Goal: Browse casually

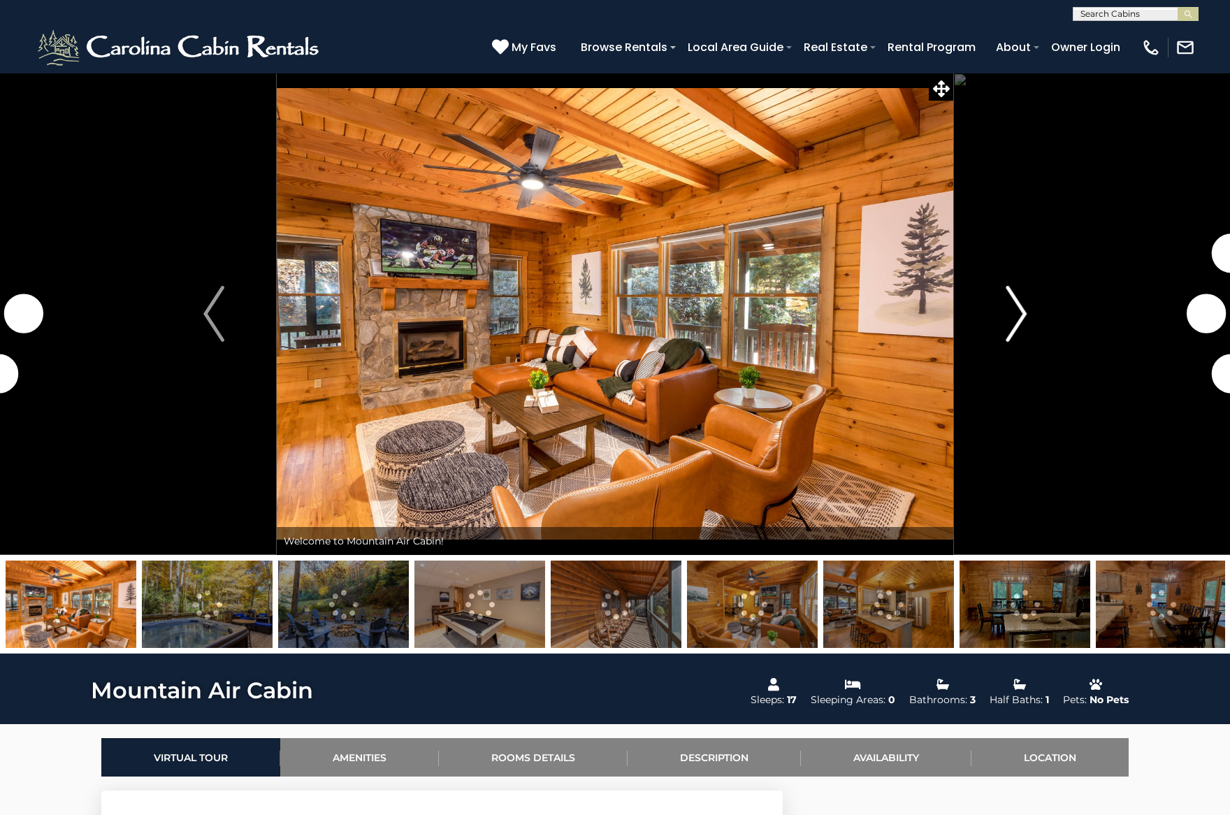
click at [1020, 321] on img "Next" at bounding box center [1016, 314] width 21 height 56
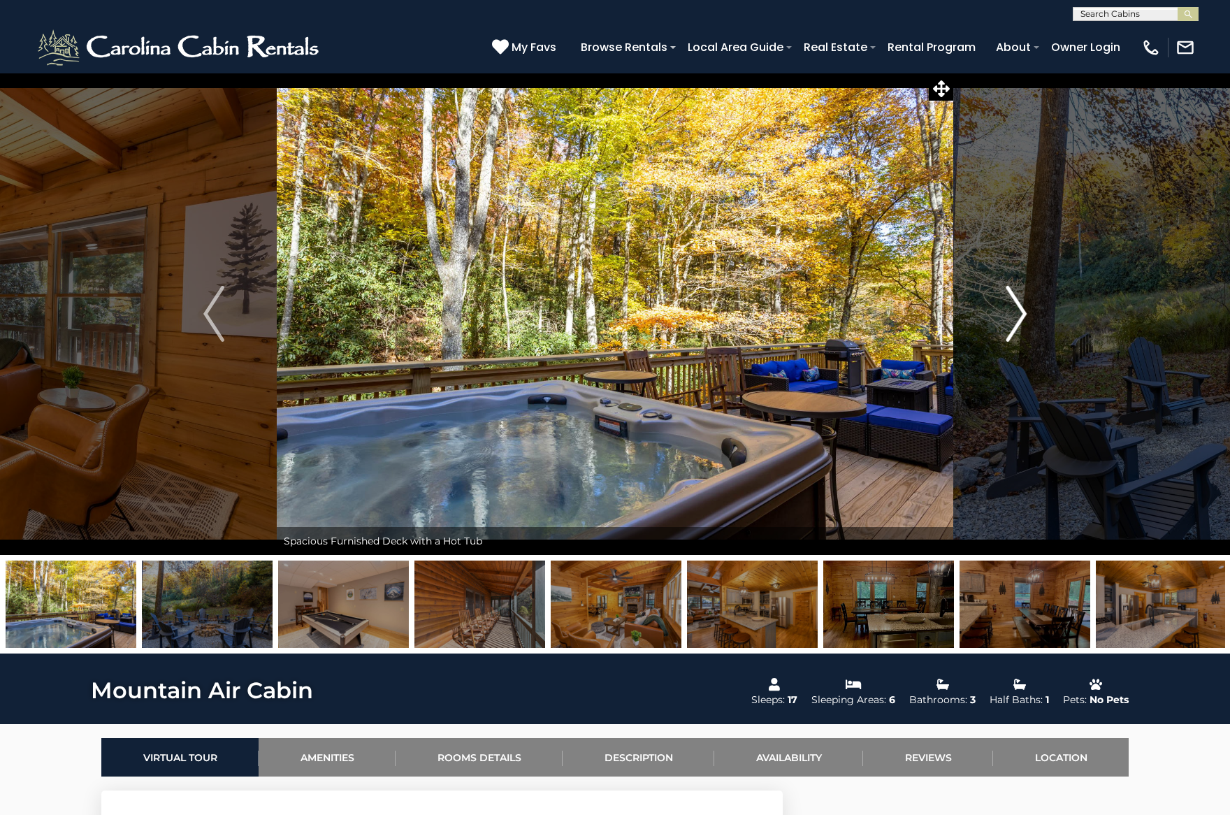
click at [1020, 321] on img "Next" at bounding box center [1016, 314] width 21 height 56
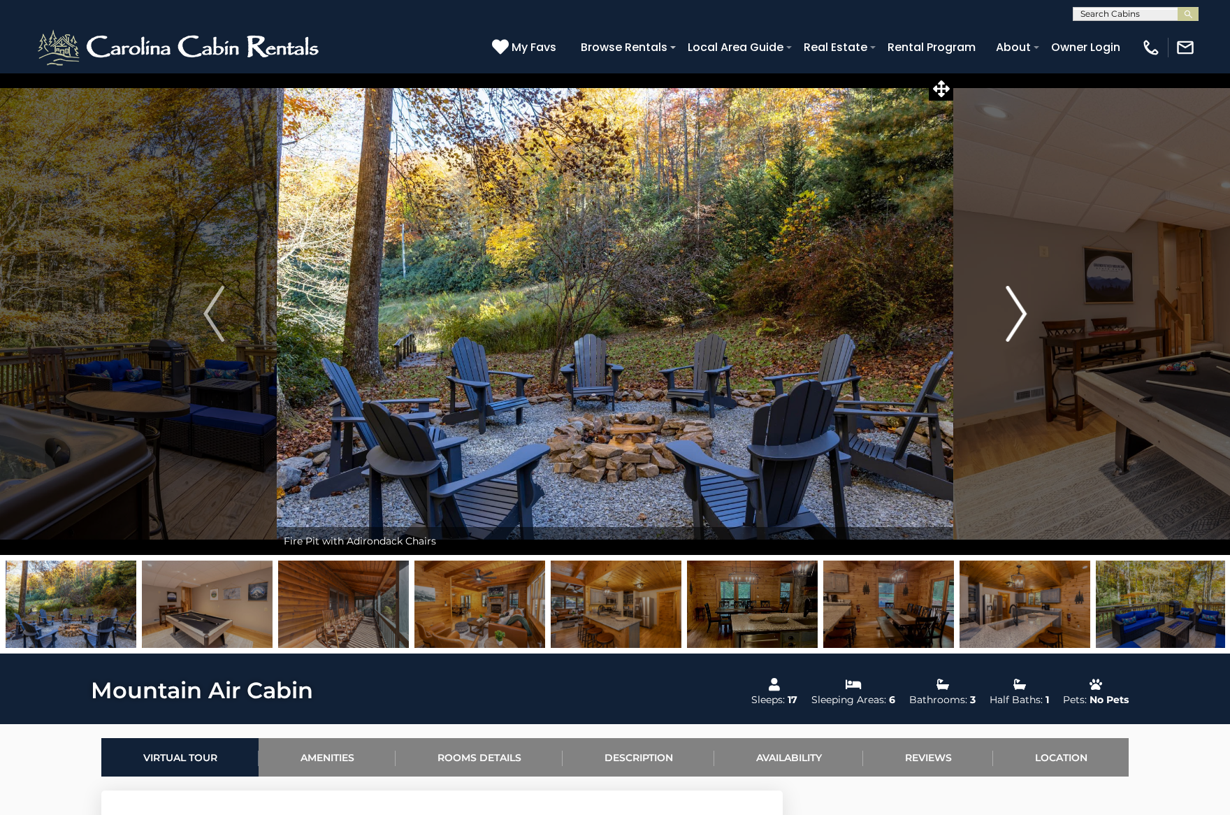
click at [1020, 321] on img "Next" at bounding box center [1016, 314] width 21 height 56
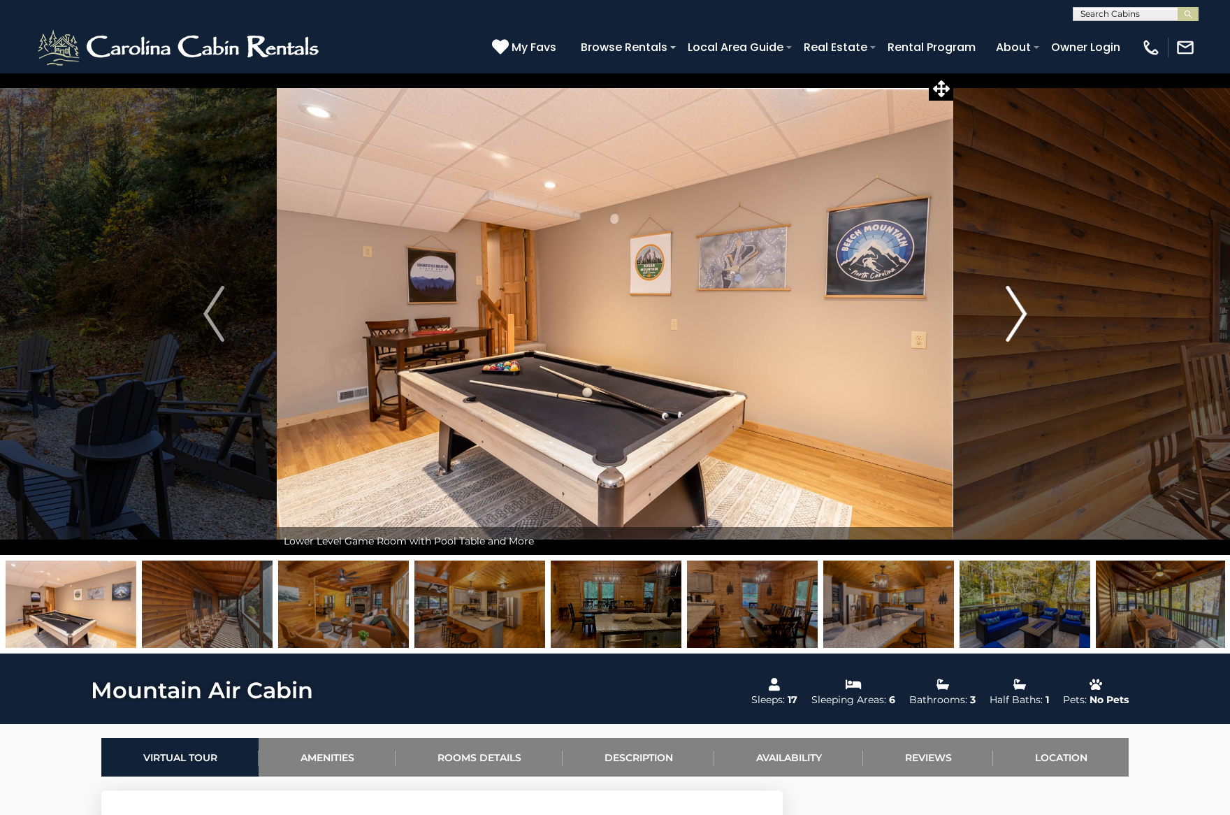
click at [1020, 321] on img "Next" at bounding box center [1016, 314] width 21 height 56
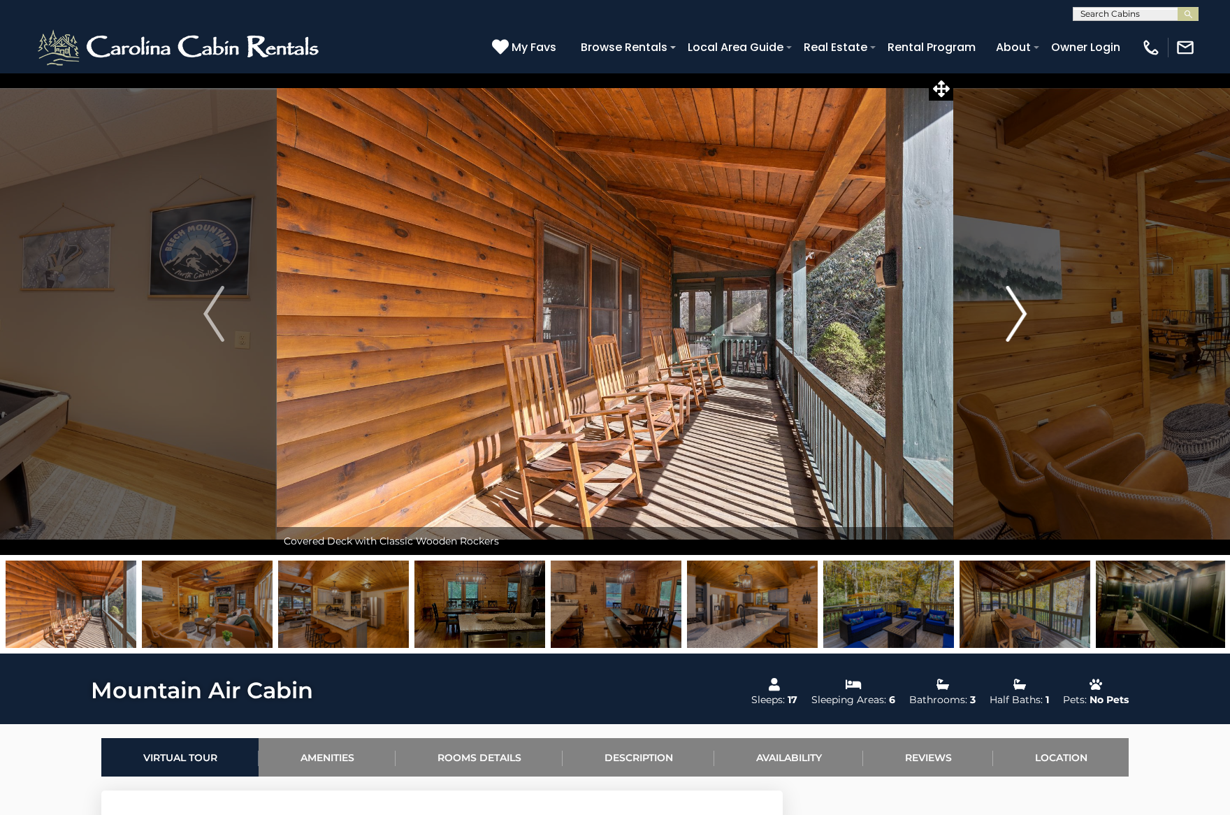
click at [1020, 321] on img "Next" at bounding box center [1016, 314] width 21 height 56
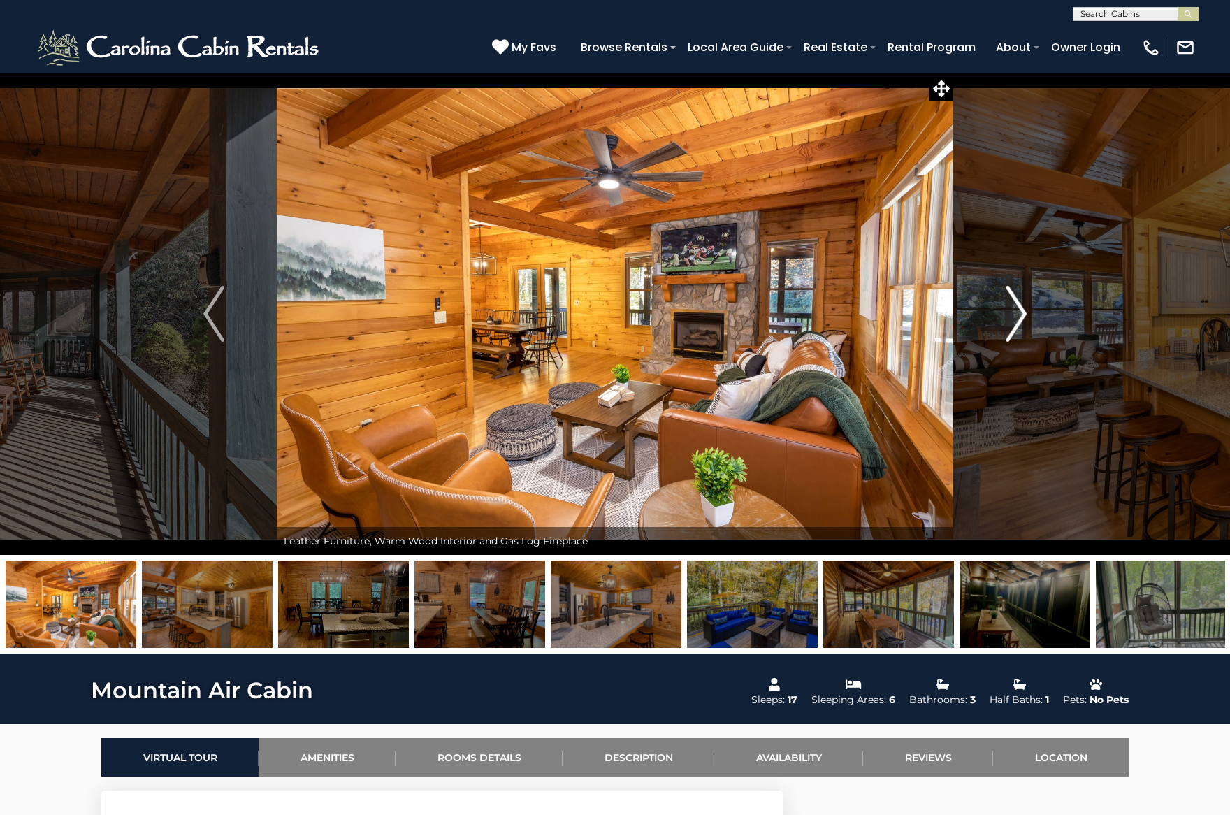
click at [1020, 321] on img "Next" at bounding box center [1016, 314] width 21 height 56
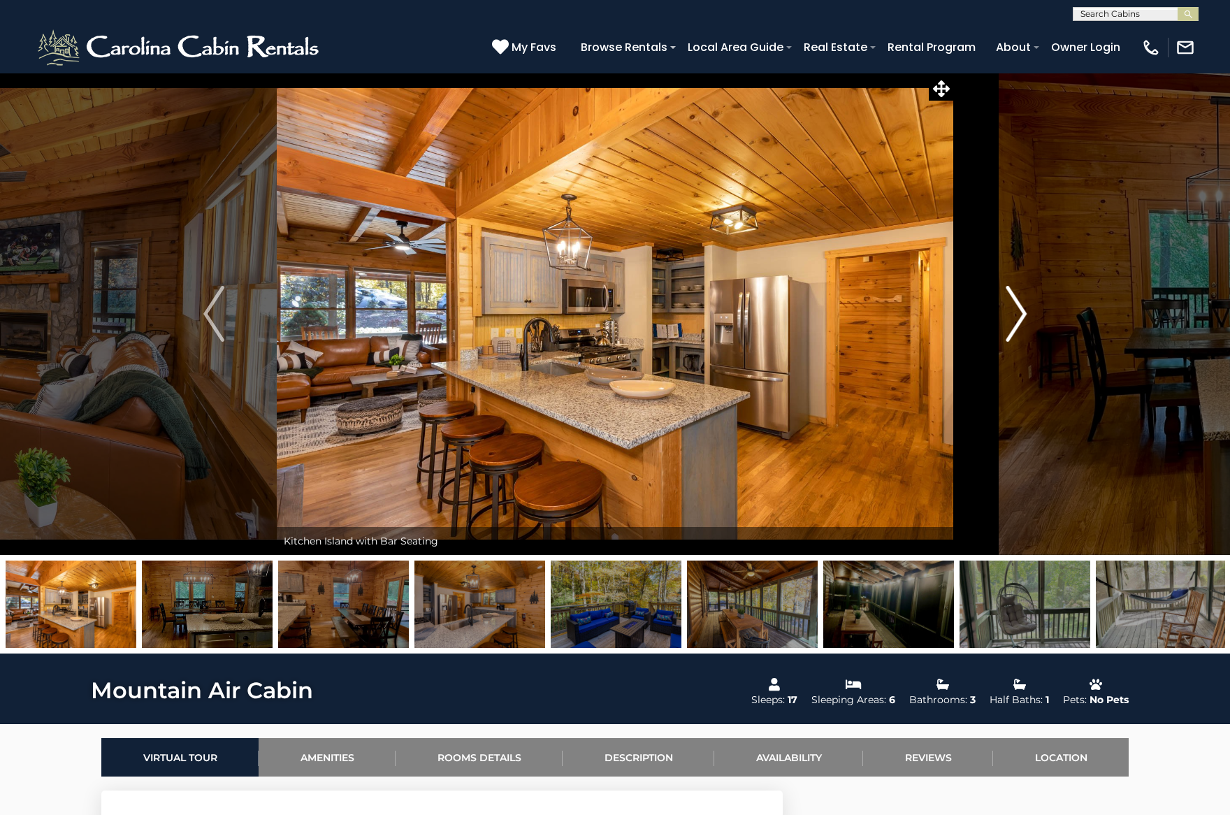
click at [1017, 314] on img "Next" at bounding box center [1016, 314] width 21 height 56
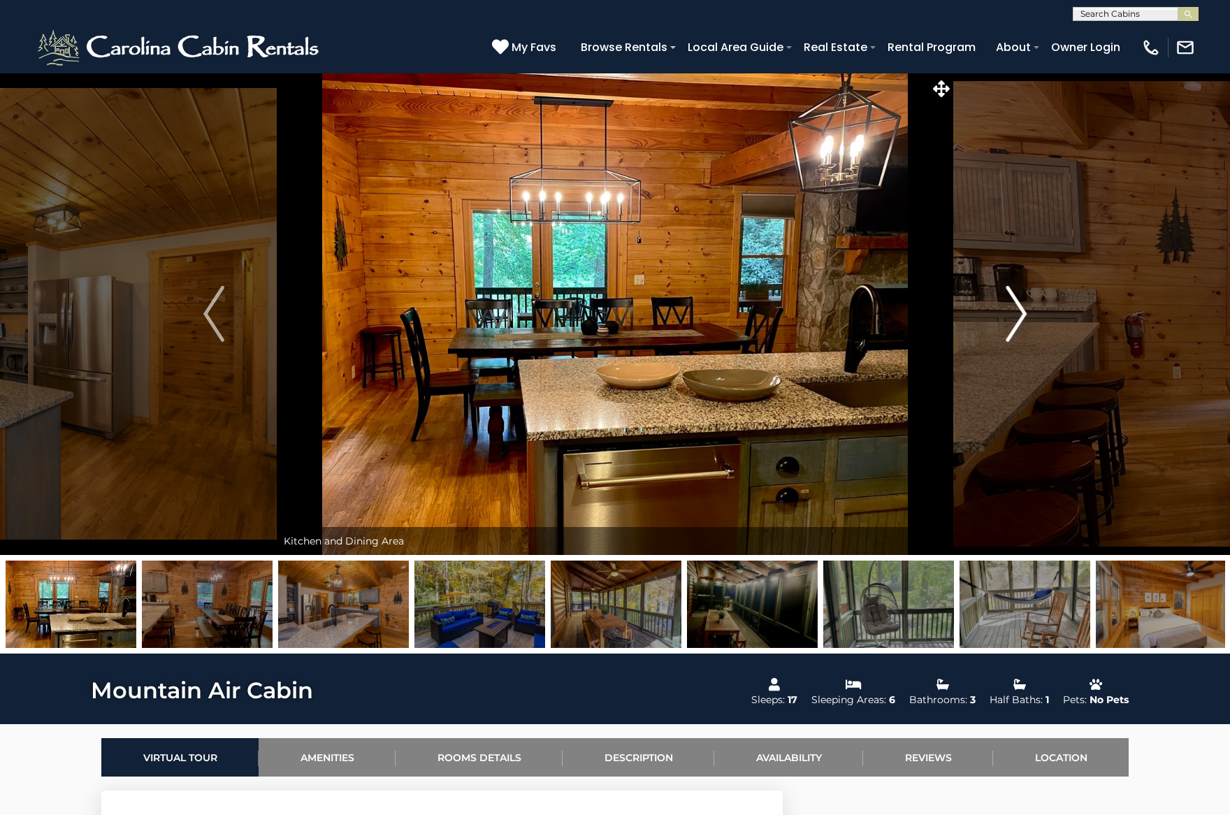
click at [1017, 314] on img "Next" at bounding box center [1016, 314] width 21 height 56
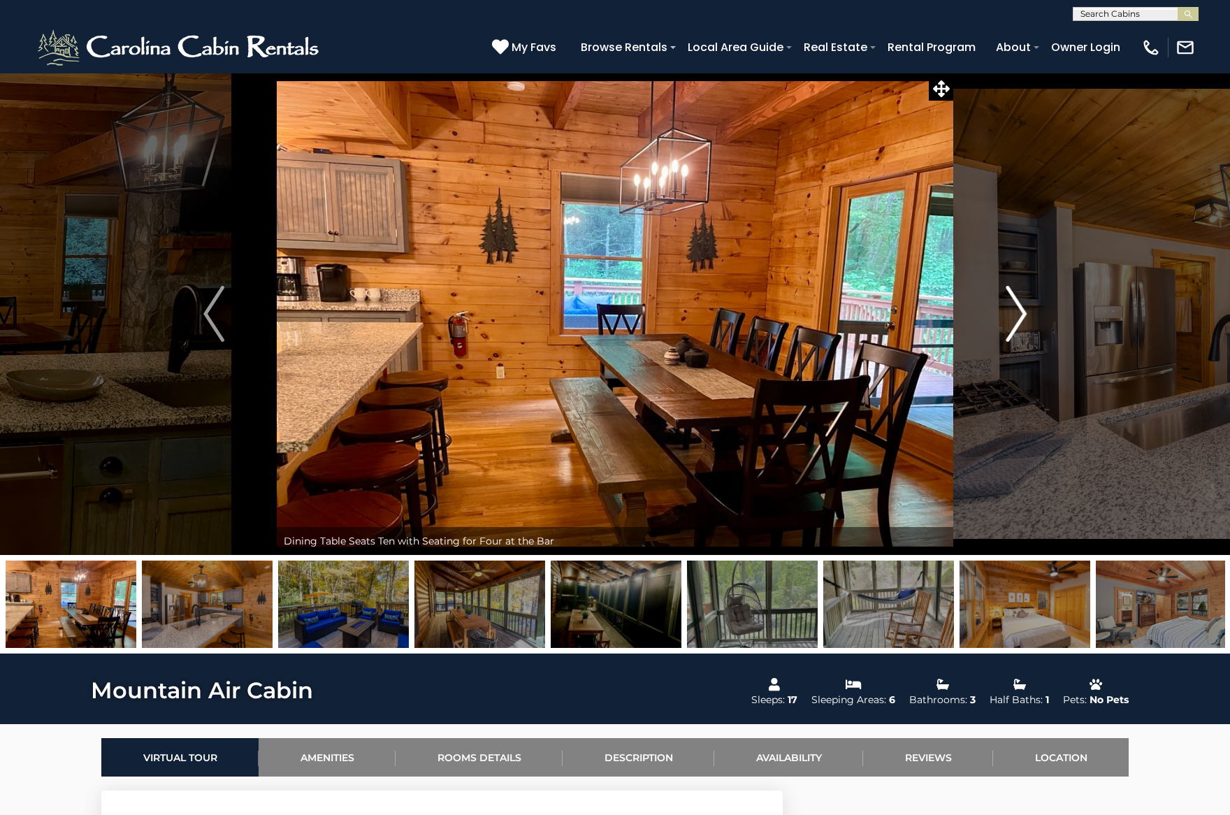
click at [1017, 314] on img "Next" at bounding box center [1016, 314] width 21 height 56
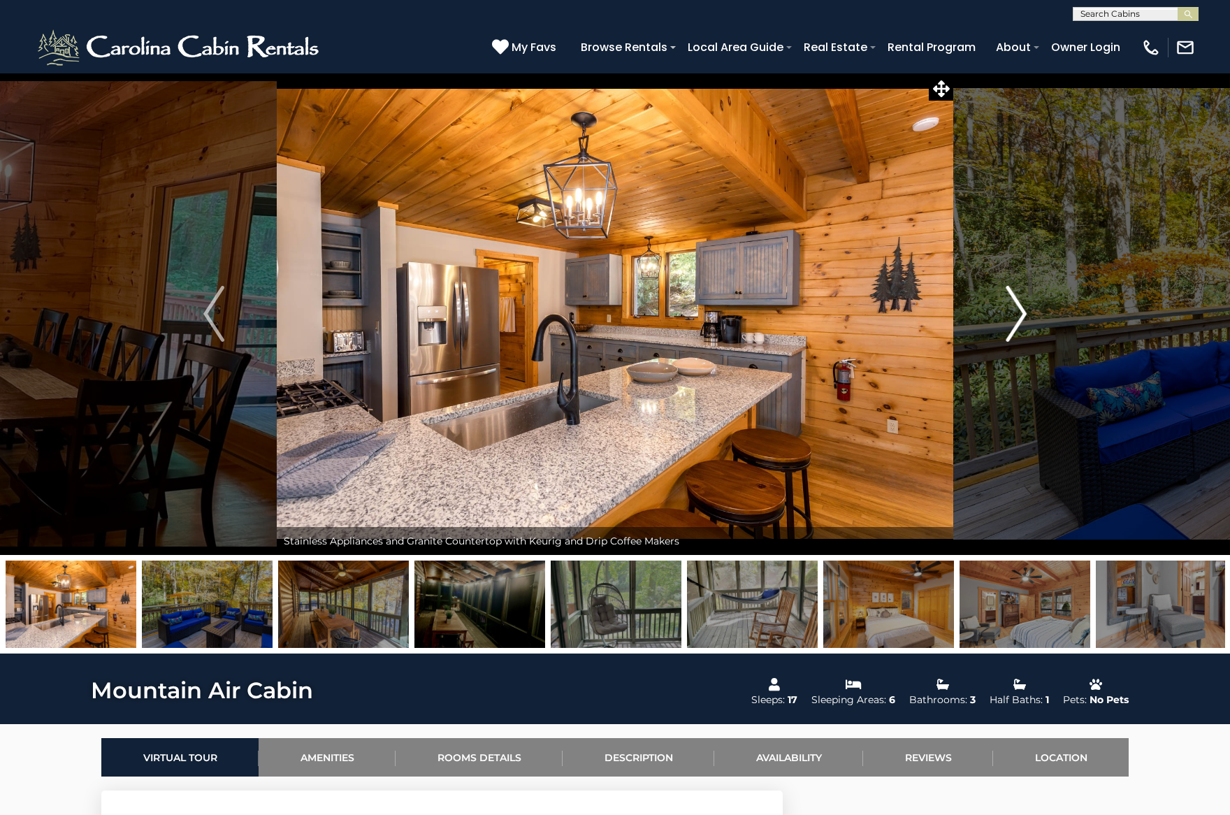
click at [1017, 314] on img "Next" at bounding box center [1016, 314] width 21 height 56
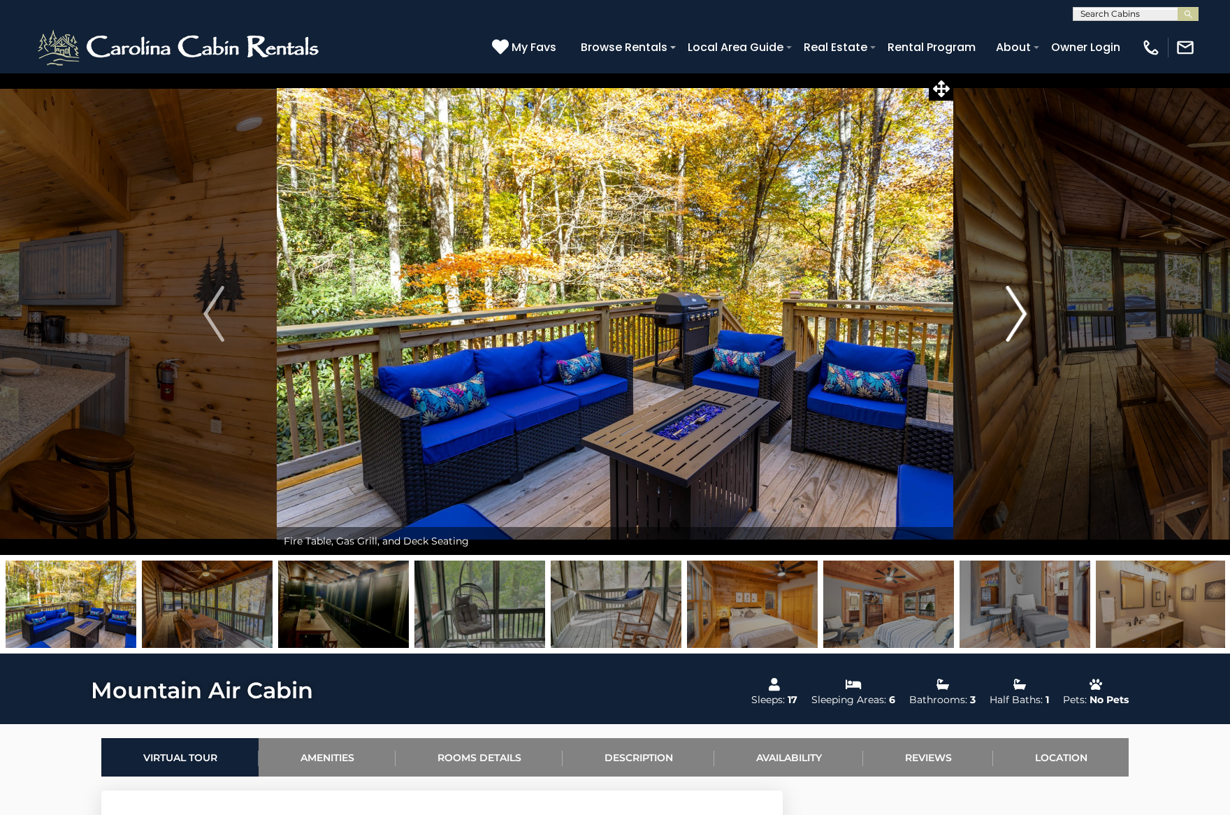
click at [1017, 309] on img "Next" at bounding box center [1016, 314] width 21 height 56
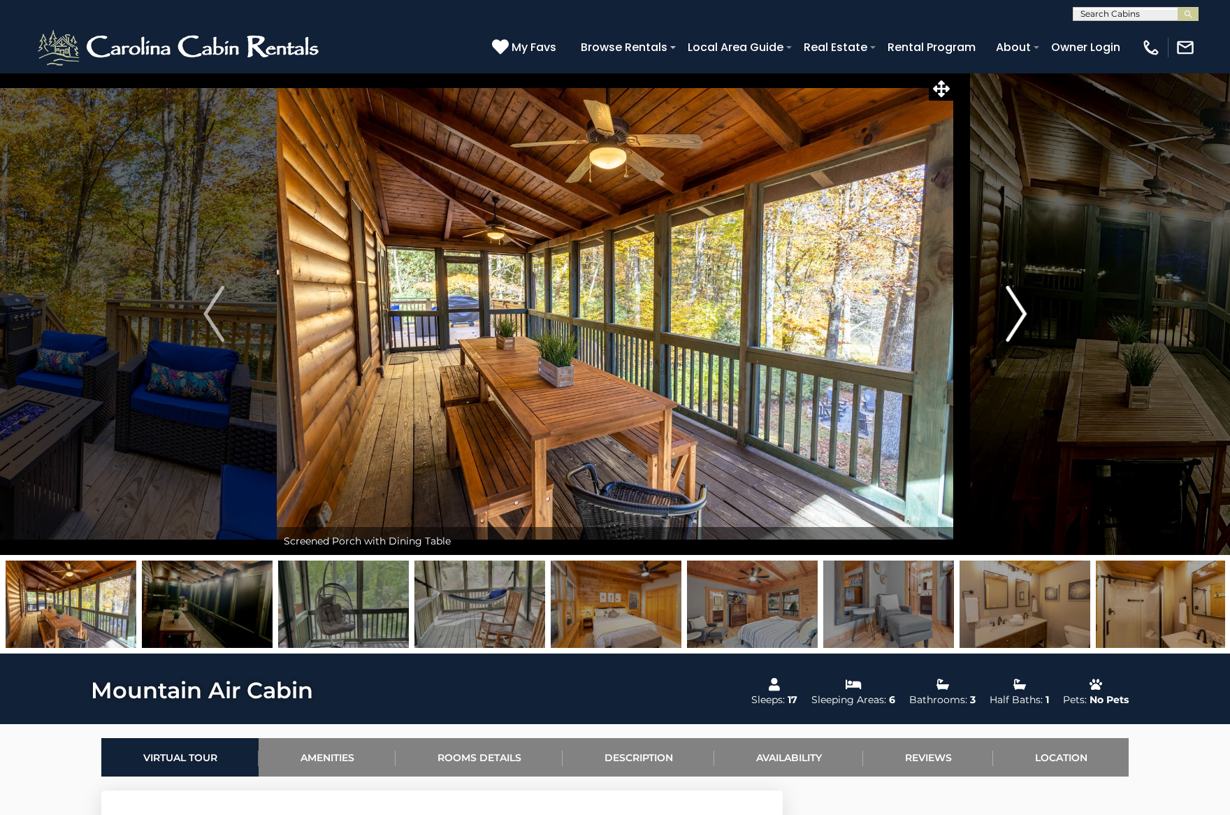
click at [1016, 305] on img "Next" at bounding box center [1016, 314] width 21 height 56
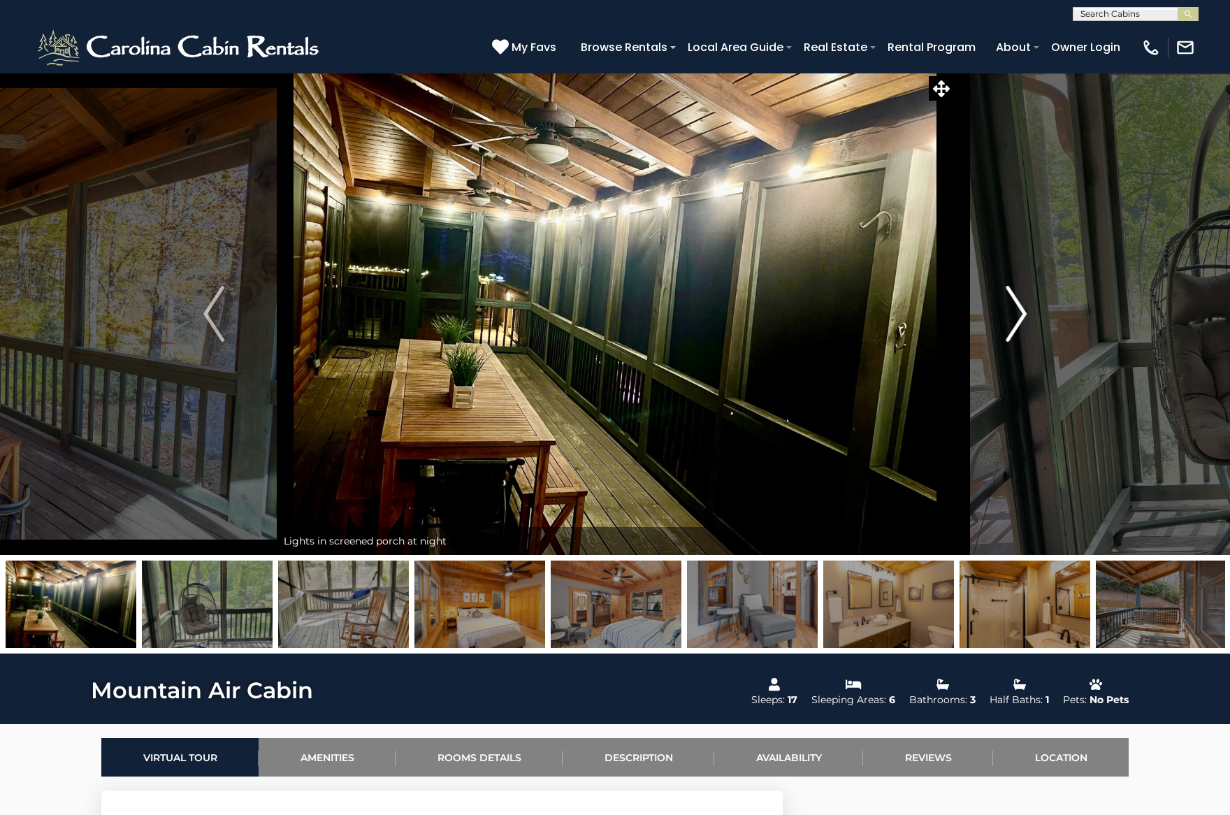
click at [1016, 305] on img "Next" at bounding box center [1016, 314] width 21 height 56
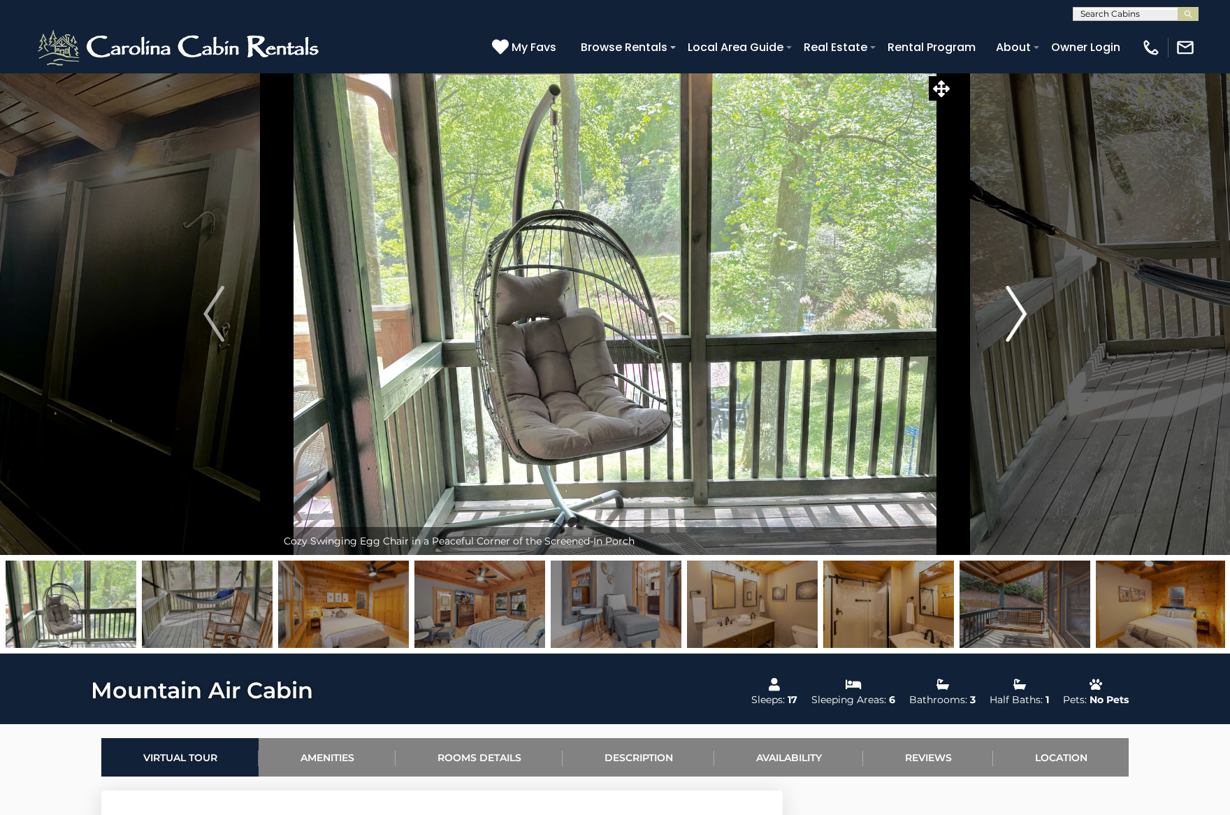
click at [1016, 305] on img "Next" at bounding box center [1016, 314] width 21 height 56
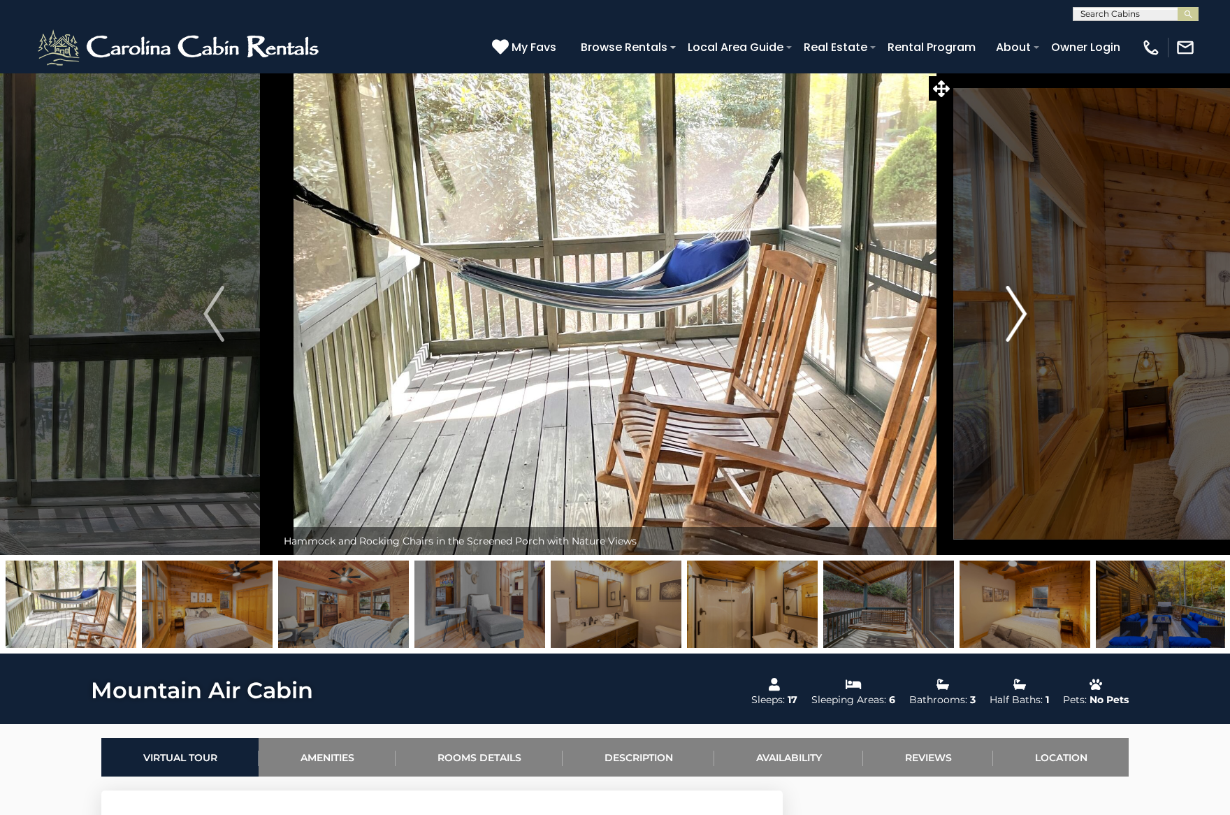
click at [1012, 308] on img "Next" at bounding box center [1016, 314] width 21 height 56
